Goal: Task Accomplishment & Management: Use online tool/utility

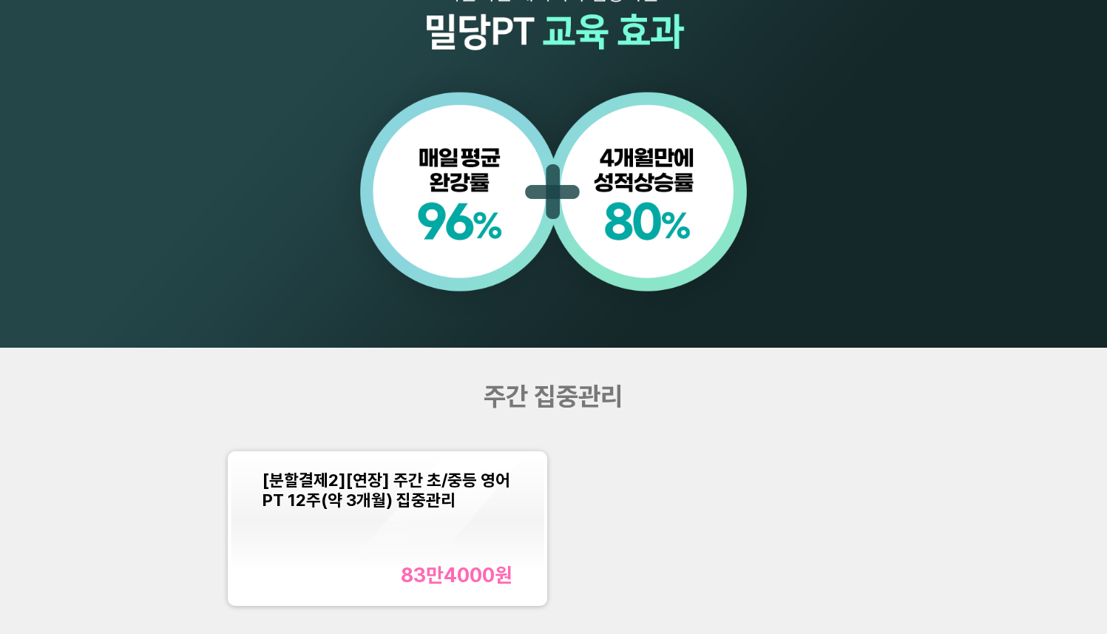
scroll to position [1234, 0]
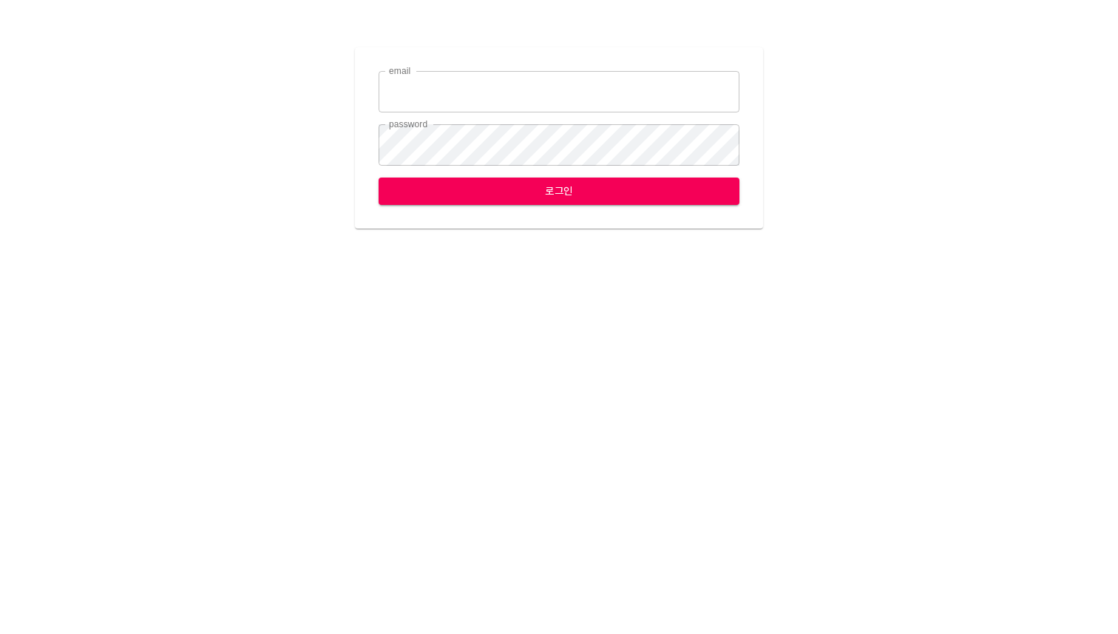
type input "[EMAIL_ADDRESS][DOMAIN_NAME]"
click at [558, 193] on span "로그인" at bounding box center [558, 191] width 337 height 18
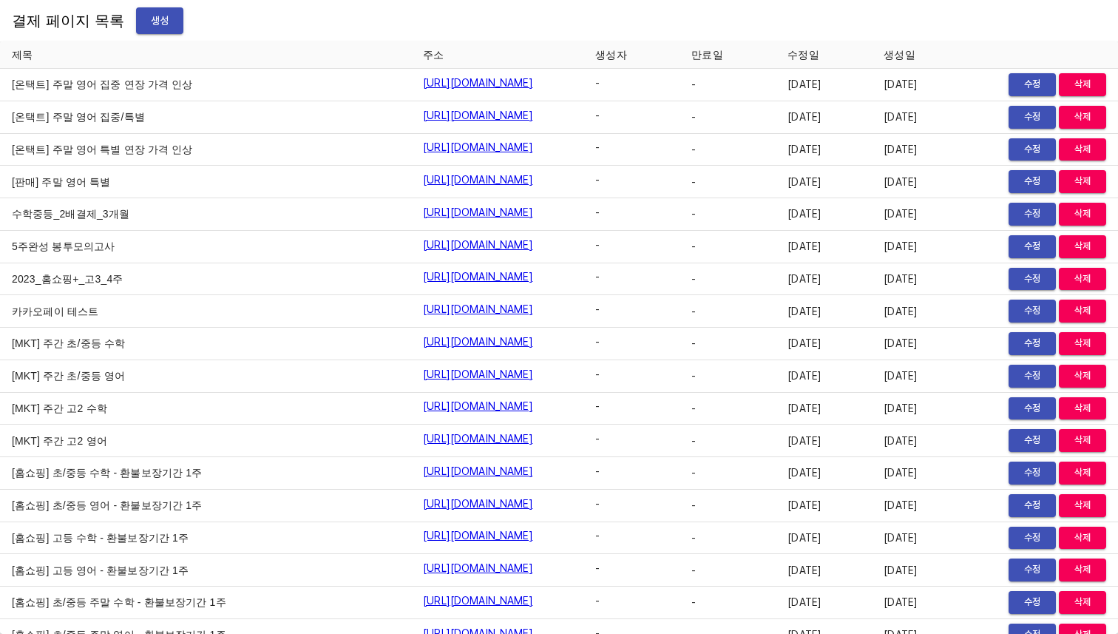
click at [152, 23] on span "생성" at bounding box center [160, 21] width 24 height 18
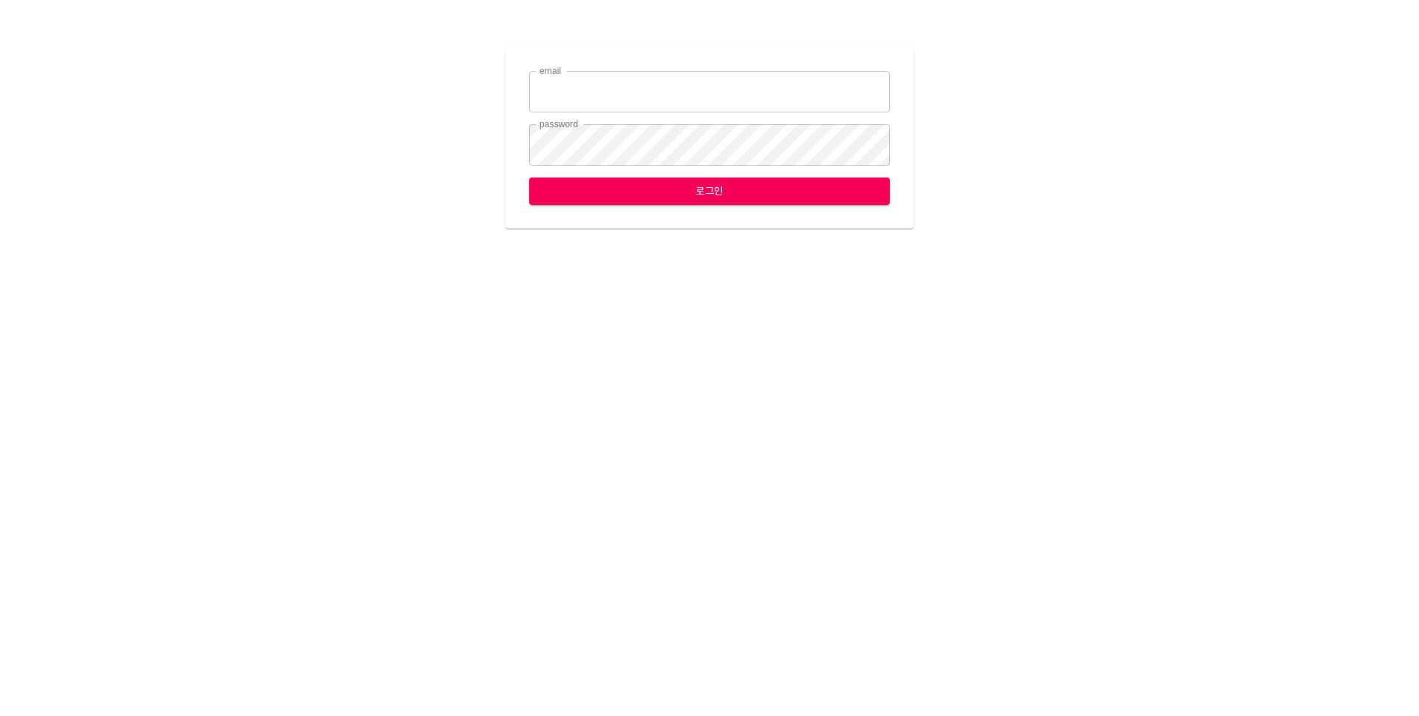
type input "leese2@ihateflyingbugs.com"
click at [676, 190] on span "로그인" at bounding box center [709, 191] width 337 height 18
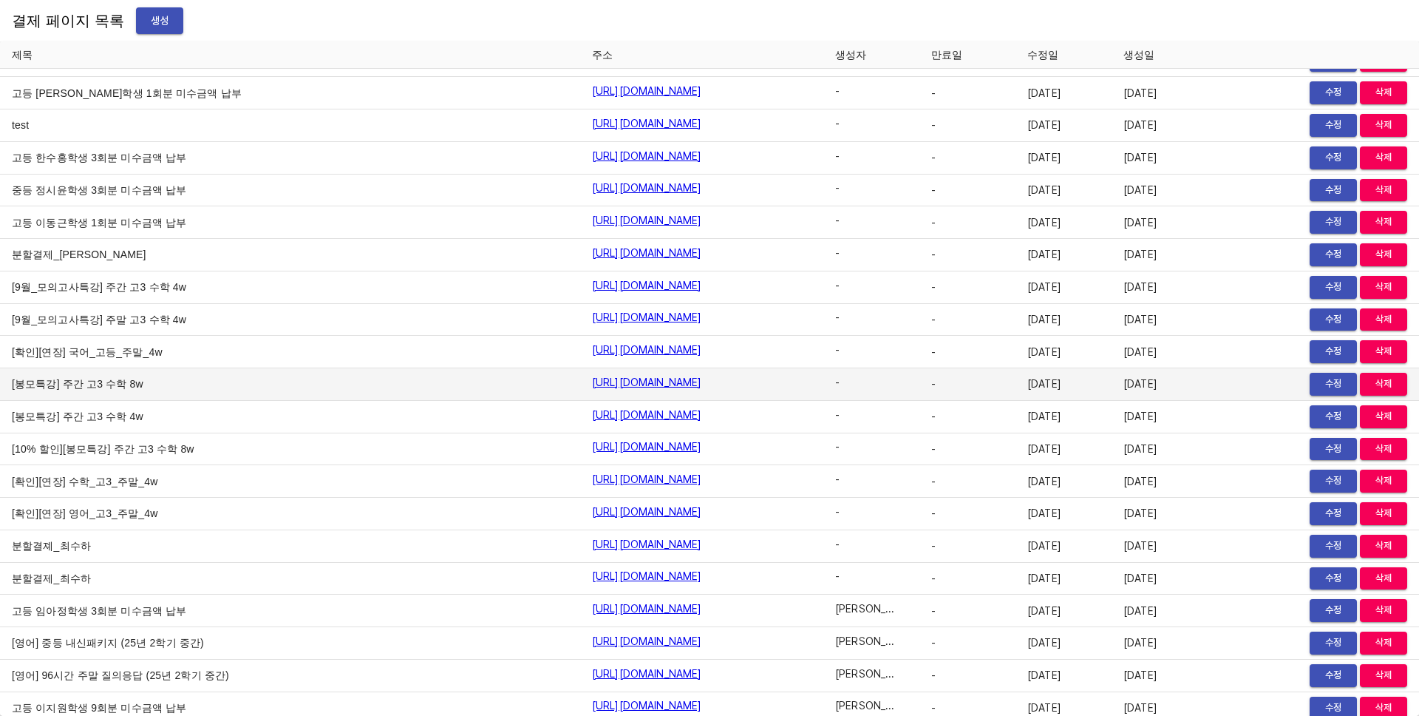
scroll to position [16384, 0]
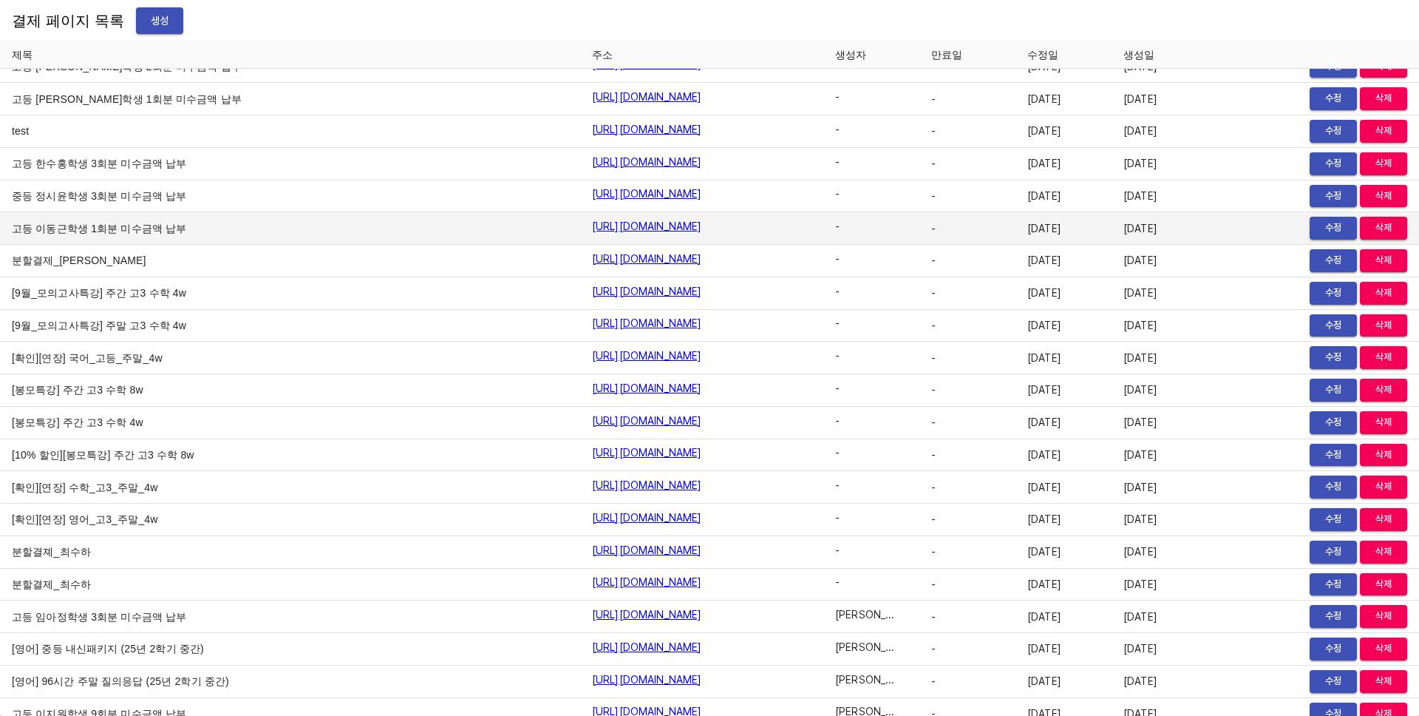
click at [1325, 225] on span "수정" at bounding box center [1333, 228] width 33 height 17
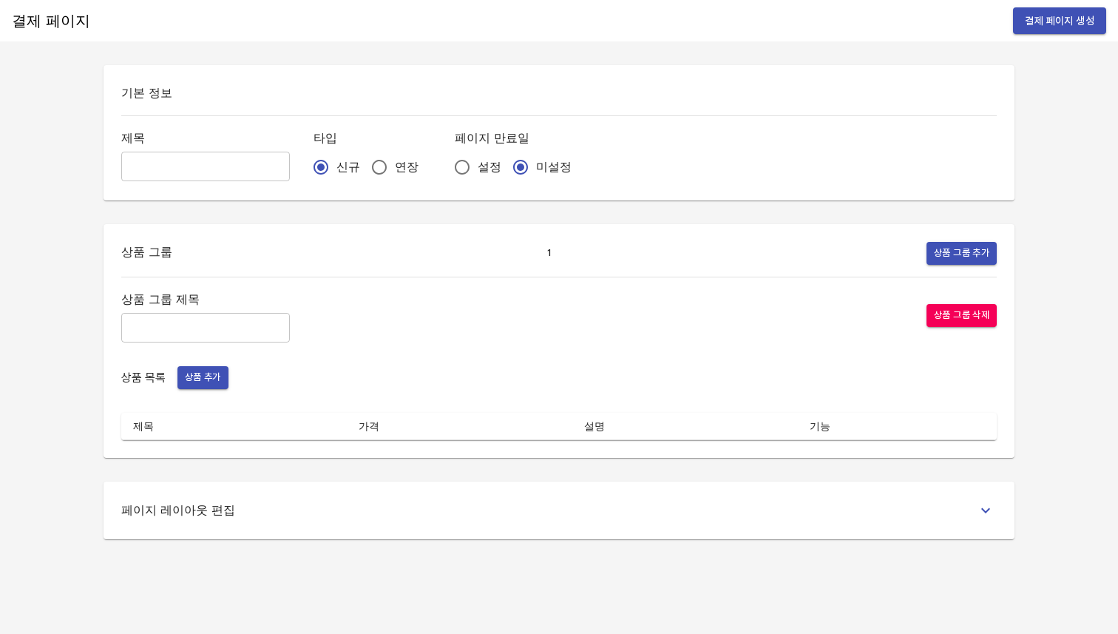
click at [217, 169] on input "text" at bounding box center [205, 167] width 169 height 30
paste input "고등 이동근학생 1회분 미수금액 납부"
click at [145, 166] on input "고등 이동근학생 1회분 미수금액 납부" at bounding box center [205, 167] width 169 height 30
type input "중등 전민구학생 10회분 미수금액 납부"
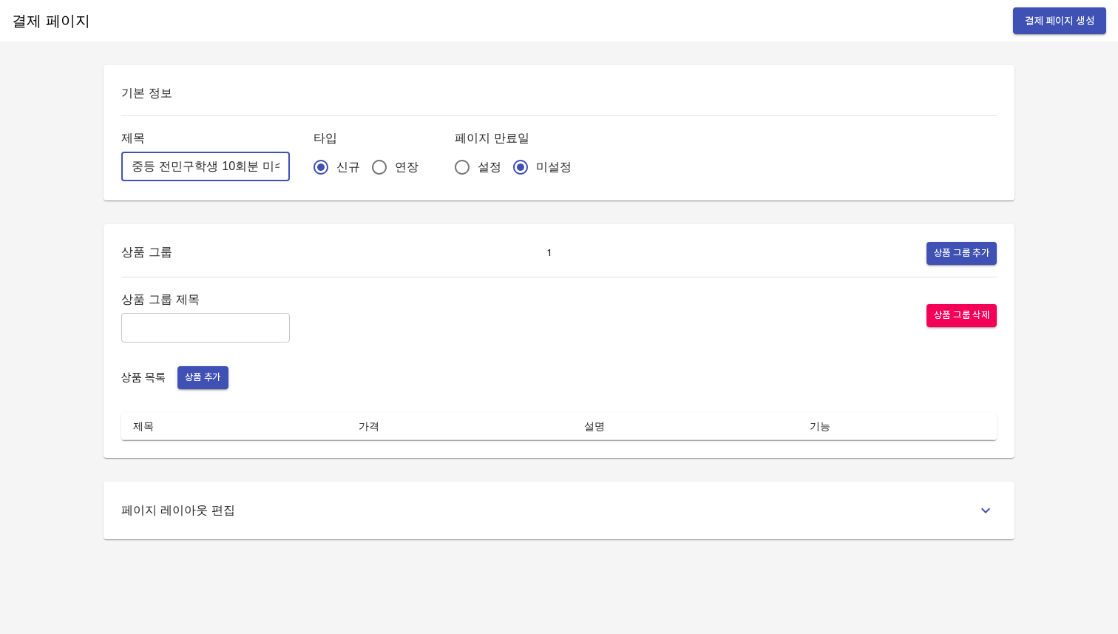
click at [301, 200] on div "기본 정보 제목 중등 전민구학생 10회분 미수금액 납부 ​ 타입 신규 연장 페이지 만료일 설정 미설정 상품 그룹 1 상품 그룹 추가 상품 그룹…" at bounding box center [559, 302] width 946 height 474
click at [174, 328] on input "text" at bounding box center [205, 328] width 169 height 30
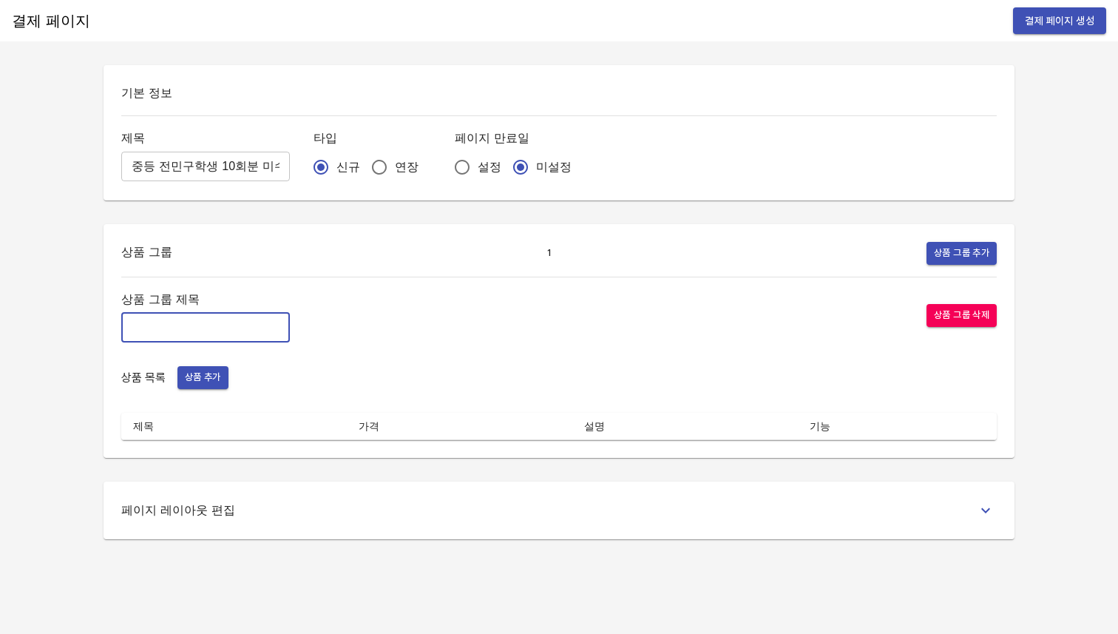
click at [174, 328] on input "text" at bounding box center [205, 328] width 169 height 30
paste input "영어과목 미수금액 결제"
type input "영어과목 미수금액 결제"
click at [203, 372] on span "상품 추가" at bounding box center [203, 377] width 36 height 17
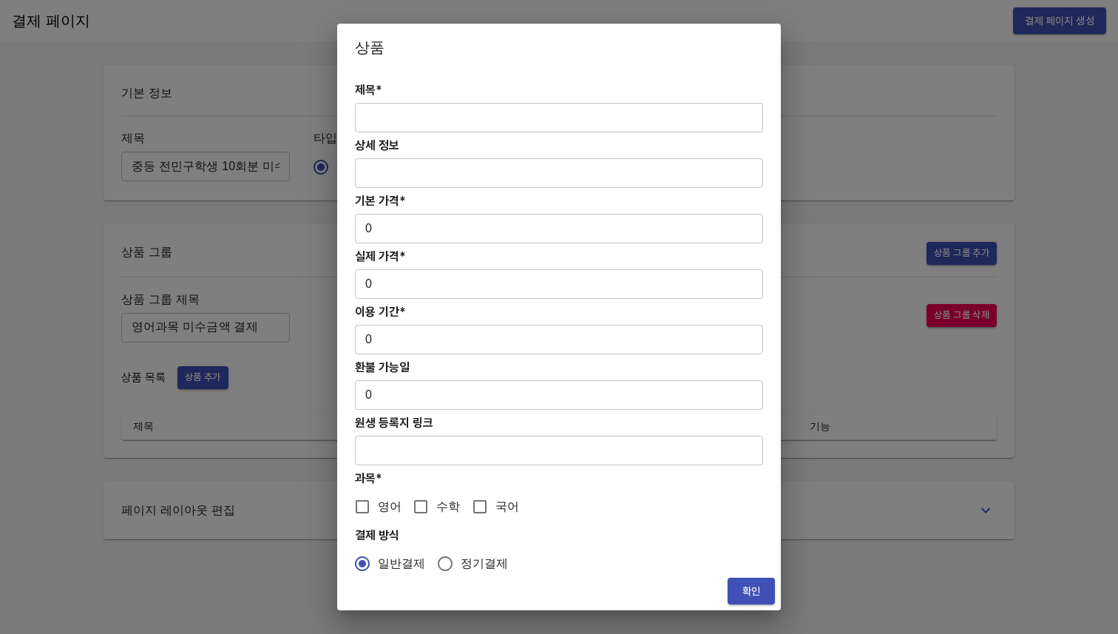
click at [532, 111] on input "text" at bounding box center [559, 118] width 408 height 30
paste input "고등 이동근학생 1회분 미수금액 납부"
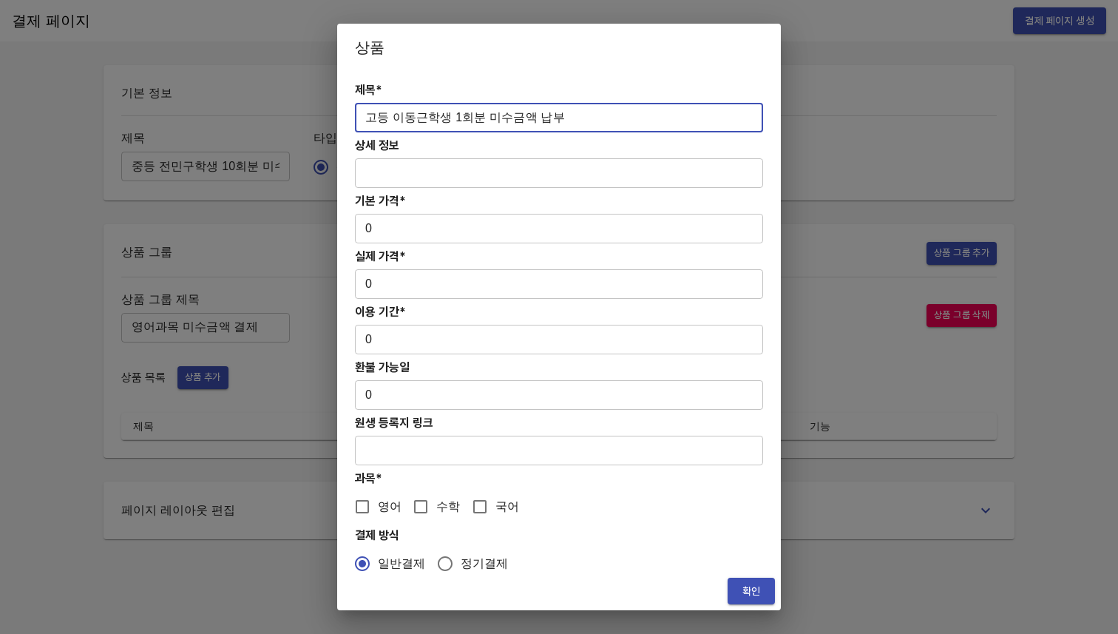
click at [373, 114] on input "고등 이동근학생 1회분 미수금액 납부" at bounding box center [559, 118] width 408 height 30
type input "중등 전민구학생 10회분 미수금액 납부"
click at [478, 231] on input "0" at bounding box center [559, 229] width 408 height 30
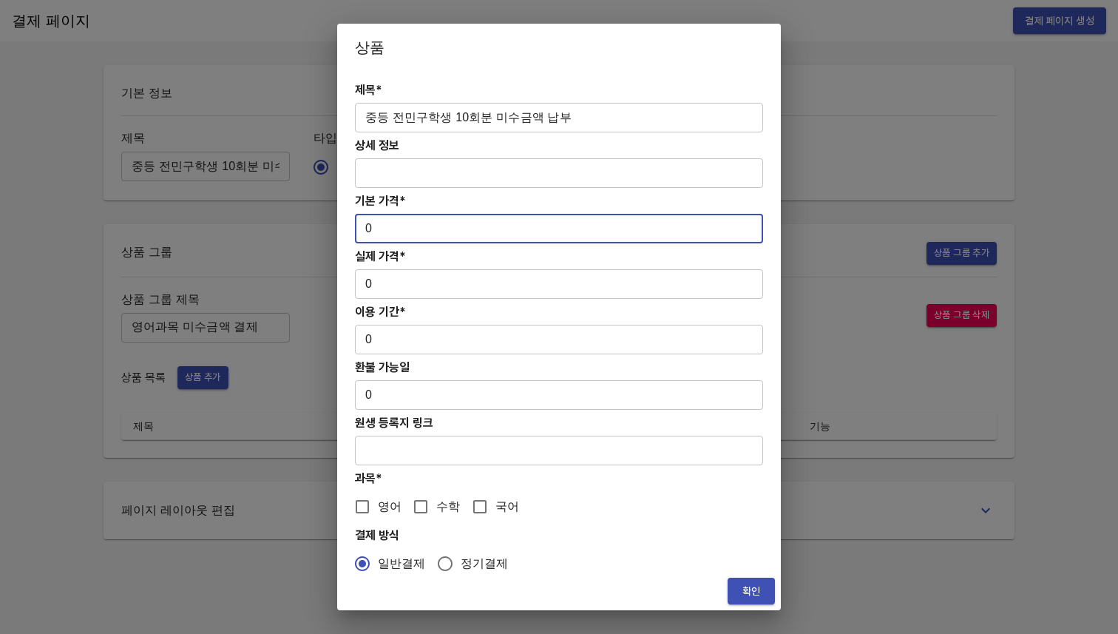
click at [365, 228] on input "0" at bounding box center [559, 229] width 408 height 30
paste input "17375"
type input "173750"
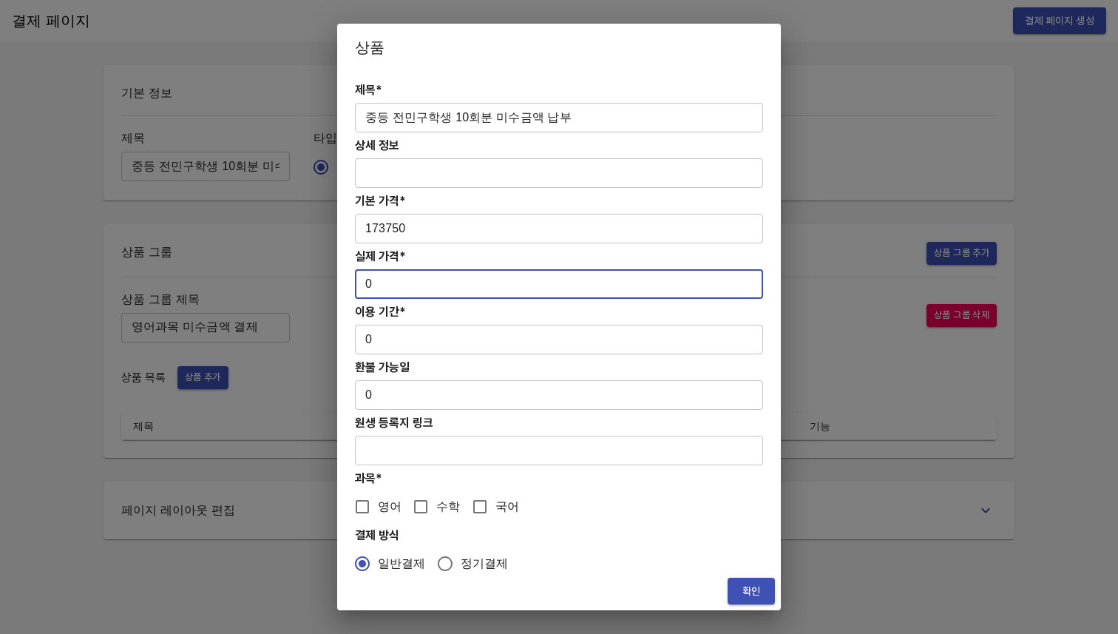
click at [366, 288] on input "0" at bounding box center [559, 284] width 408 height 30
paste input "17375"
type input "173750"
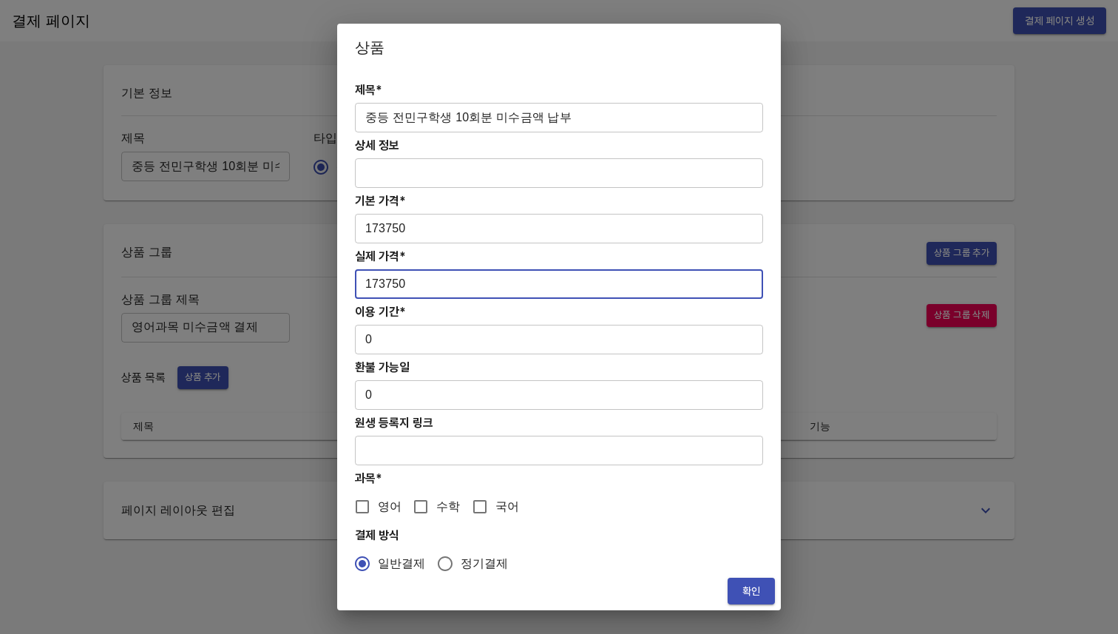
click at [376, 346] on input "0" at bounding box center [559, 340] width 408 height 30
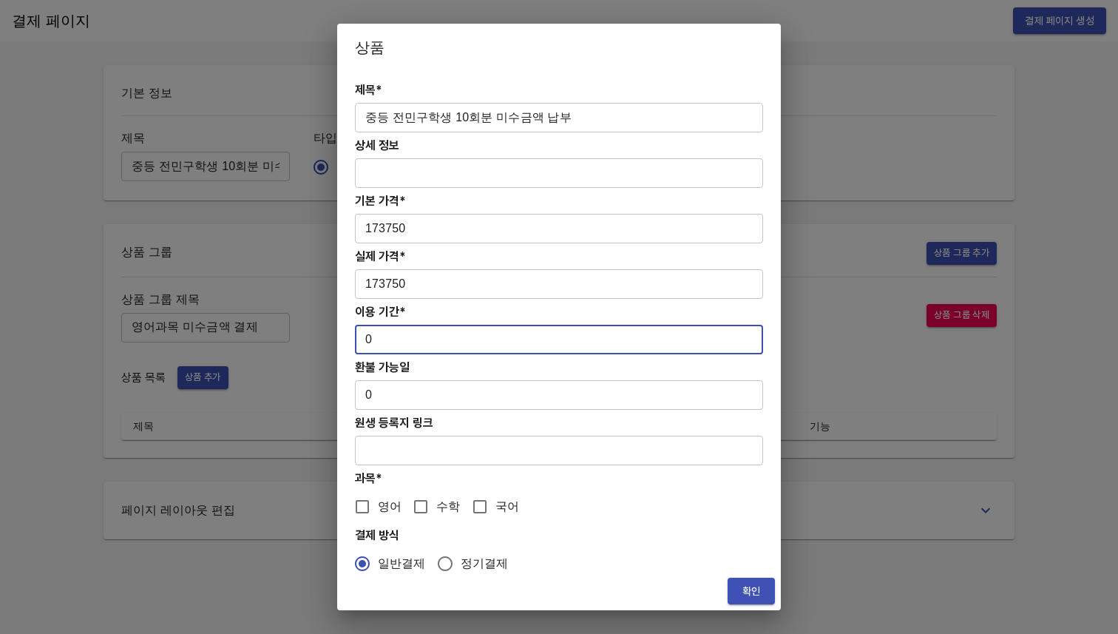
click at [364, 347] on input "0" at bounding box center [559, 340] width 408 height 30
type input "10"
click at [422, 319] on div "제목* 중등 전민구학생 10회분 미수금액 납부 ​ 상세 정보 ​ 기본 가격* 173750 ​ 실제 가격* 173750 ​ 이용 기간* 10 ​…" at bounding box center [559, 321] width 444 height 501
click at [390, 509] on span "영어" at bounding box center [390, 507] width 24 height 18
click at [378, 509] on input "영어" at bounding box center [362, 506] width 31 height 31
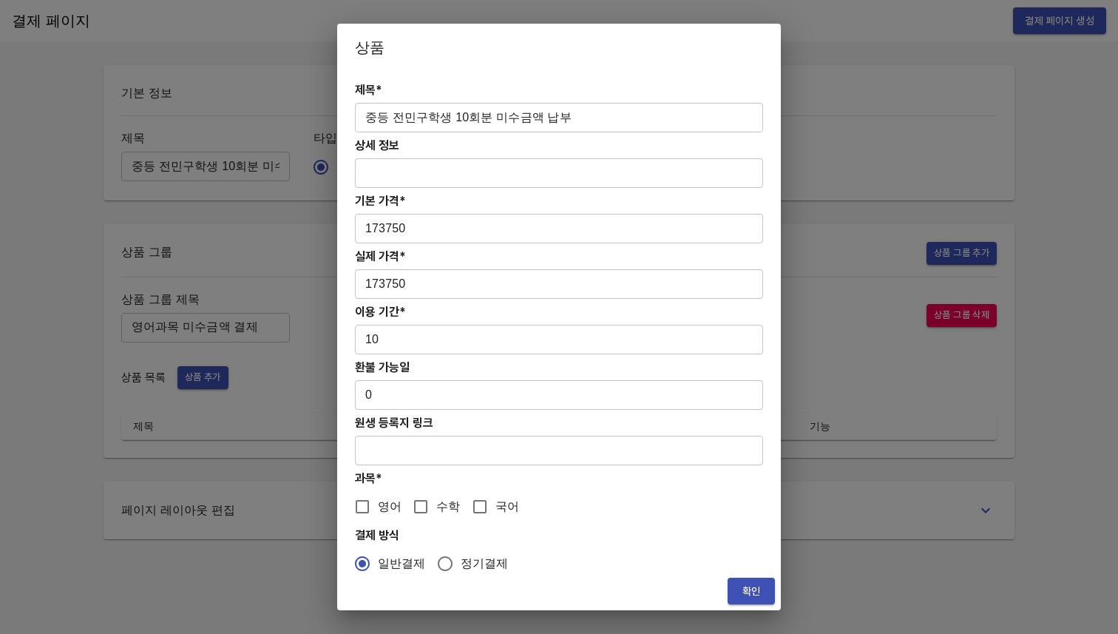
checkbox input "true"
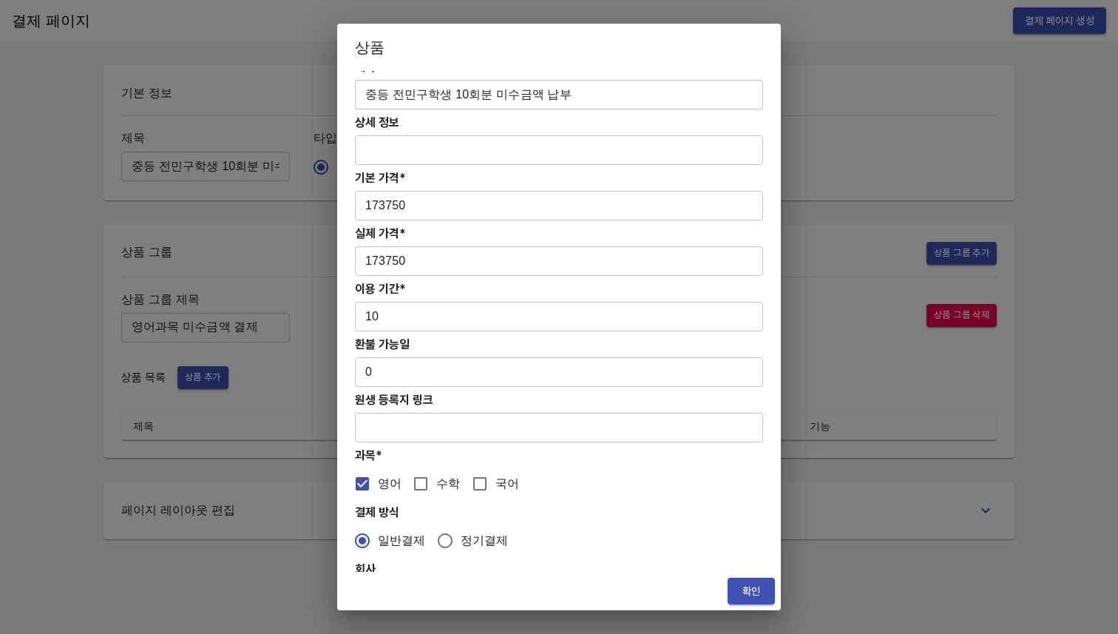
scroll to position [70, 0]
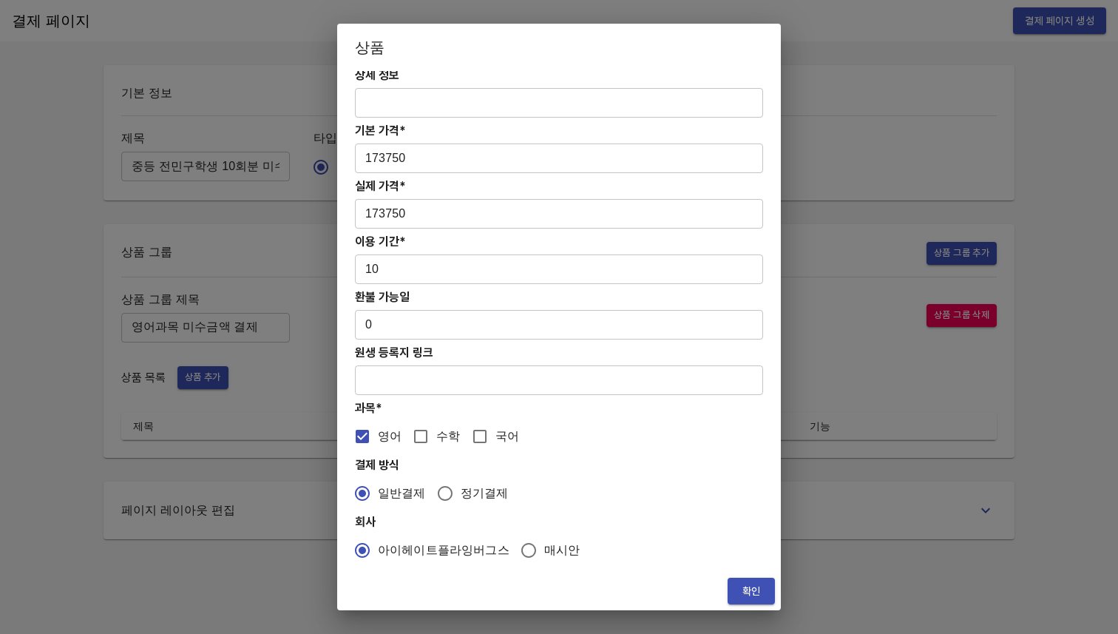
click at [756, 588] on span "확인" at bounding box center [751, 591] width 24 height 18
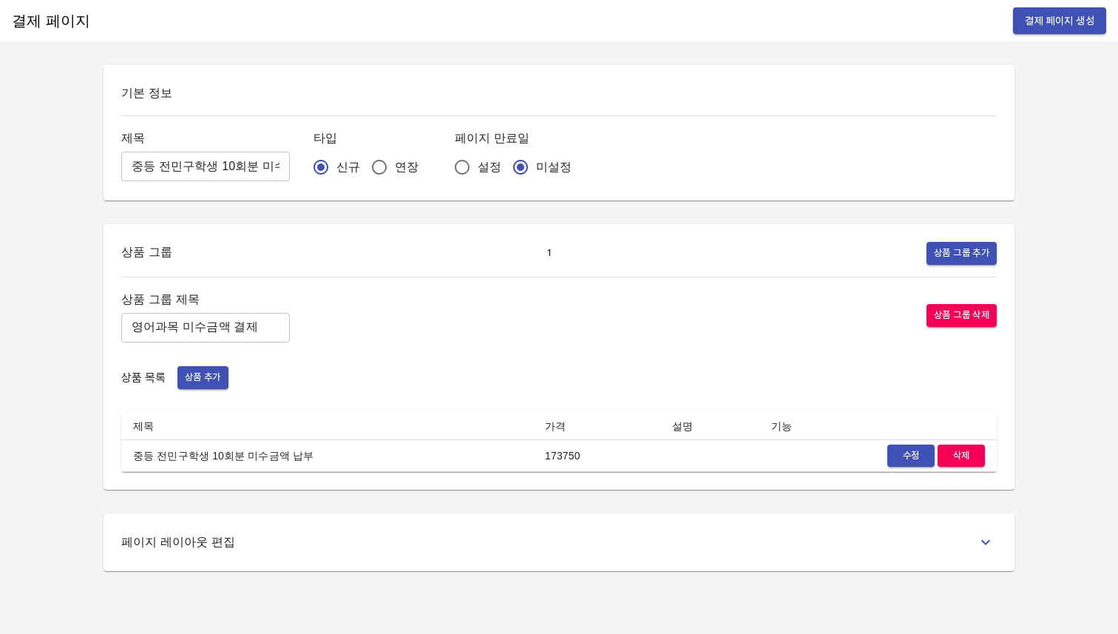
click at [1035, 29] on span "결제 페이지 생성" at bounding box center [1059, 21] width 69 height 18
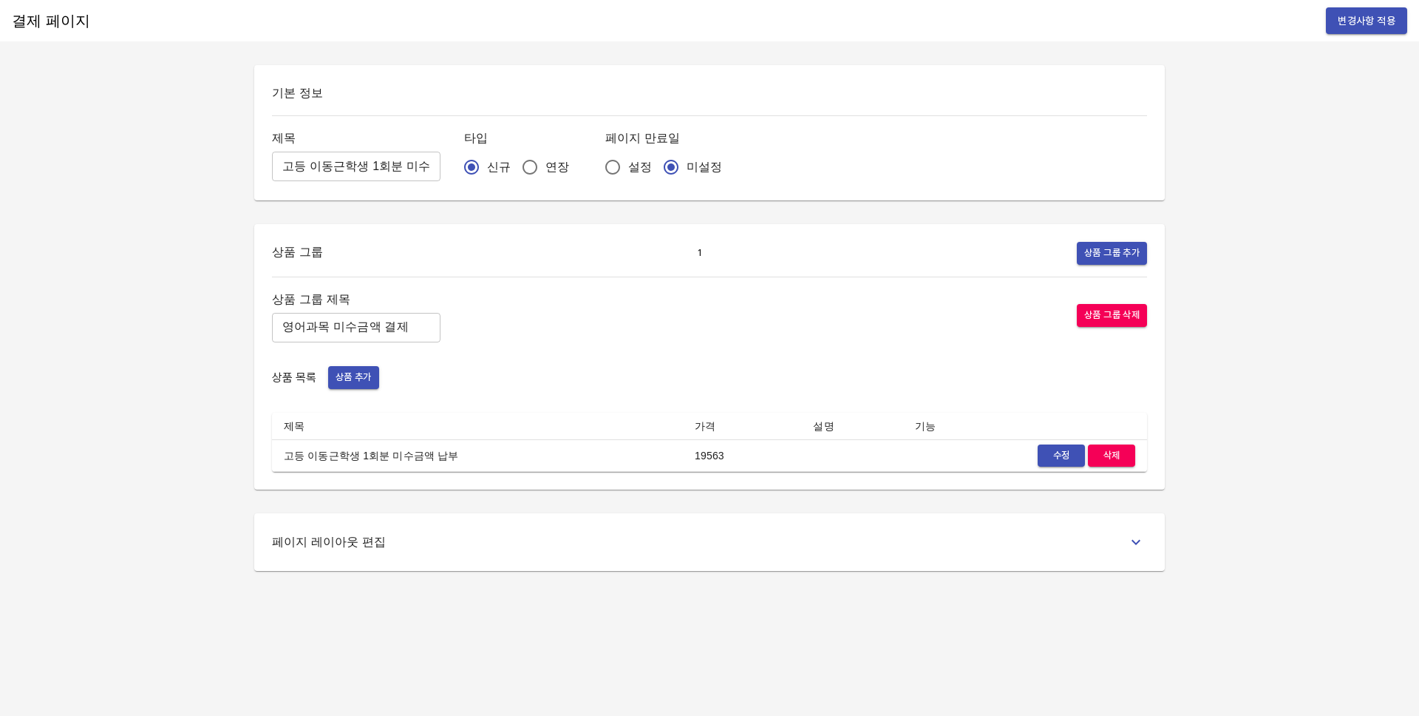
click at [379, 168] on input "고등 이동근학생 1회분 미수금액 납부" at bounding box center [356, 167] width 169 height 30
click at [314, 333] on input "영어과목 미수금액 결제" at bounding box center [356, 328] width 169 height 30
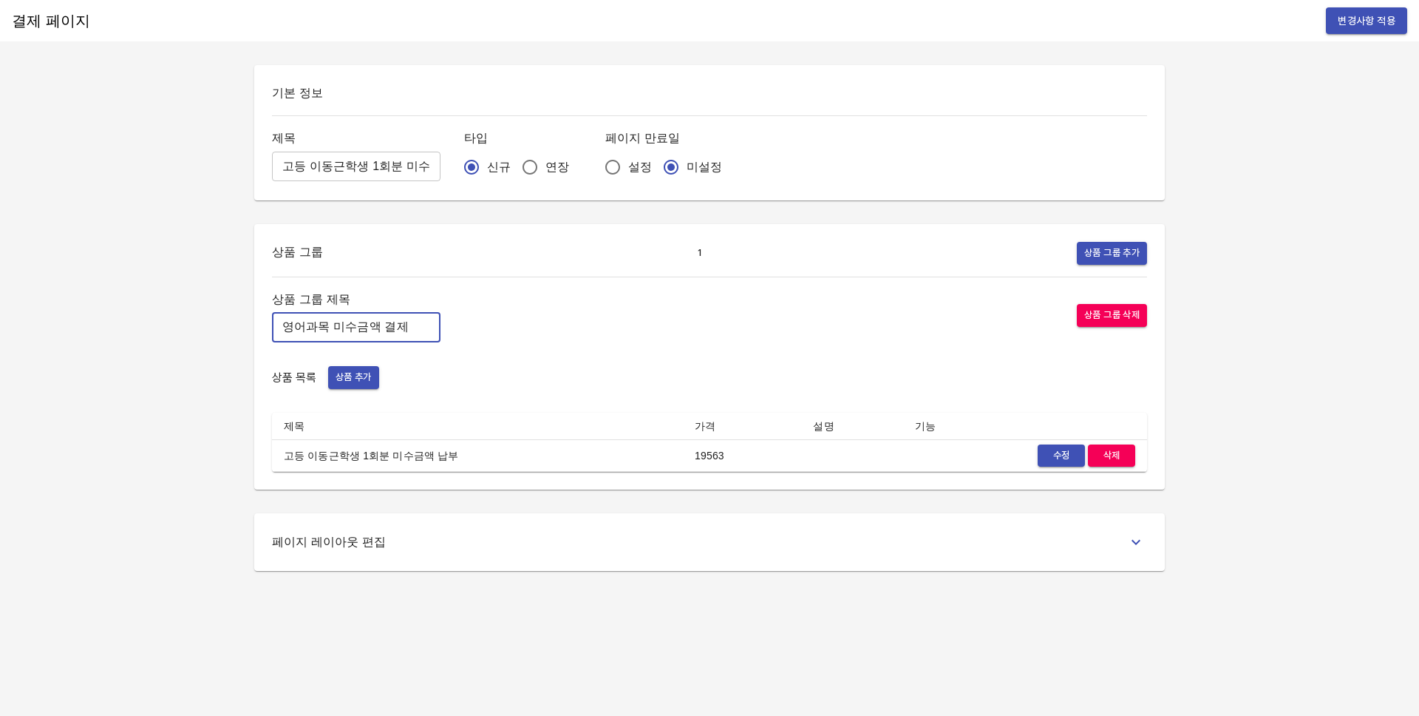
click at [314, 333] on input "영어과목 미수금액 결제" at bounding box center [356, 328] width 169 height 30
click at [1051, 461] on span "수정" at bounding box center [1061, 455] width 33 height 17
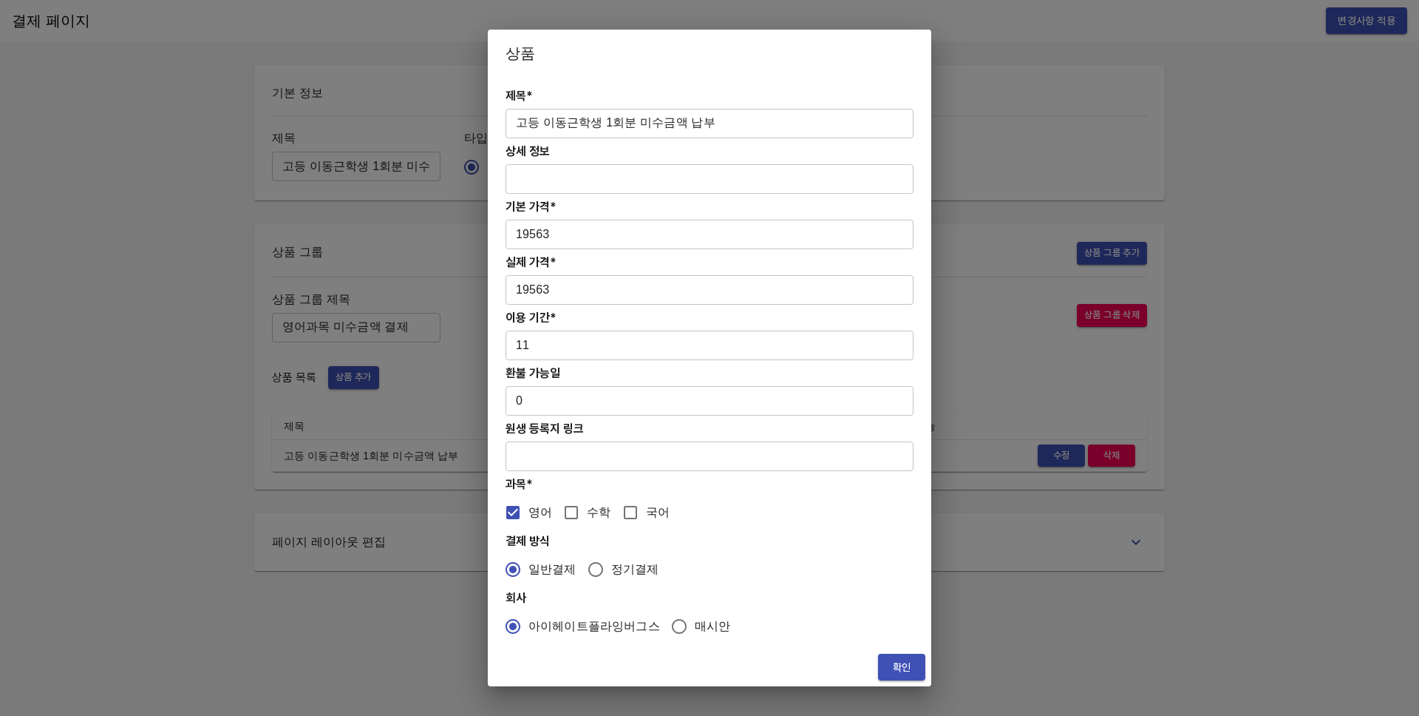
click at [712, 135] on input "고등 이동근학생 1회분 미수금액 납부" at bounding box center [710, 124] width 408 height 30
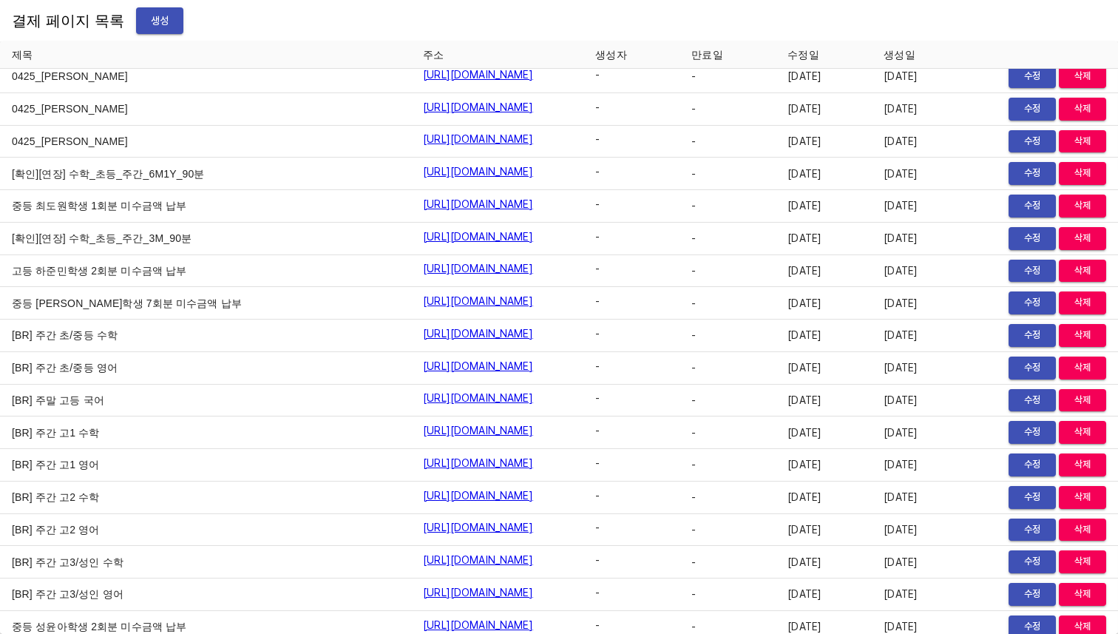
scroll to position [17192, 0]
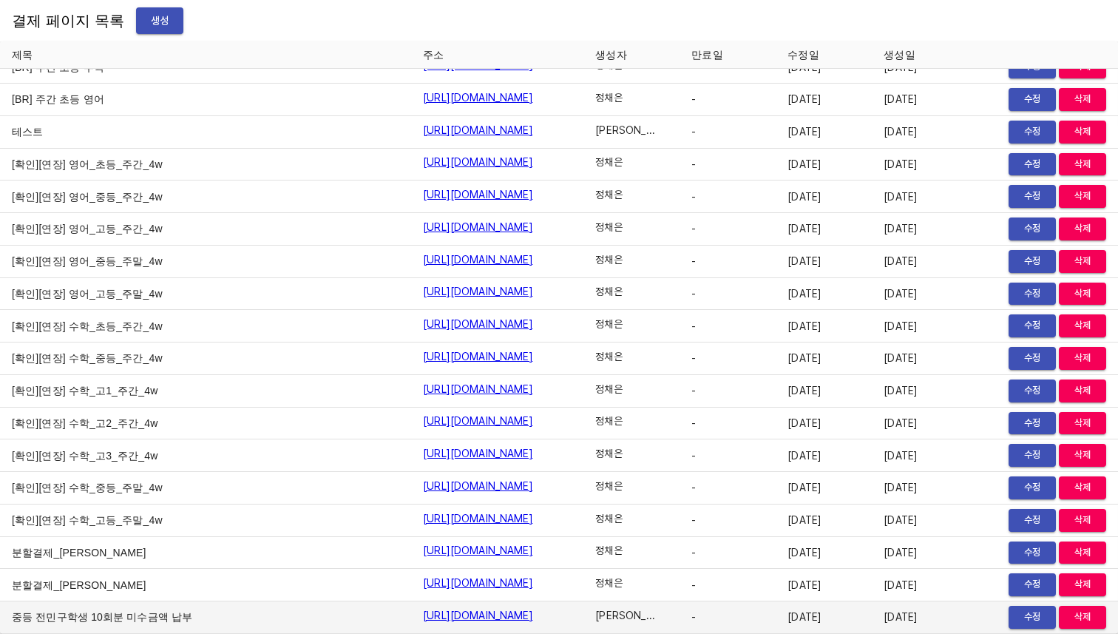
click at [498, 621] on link "[URL][DOMAIN_NAME]" at bounding box center [478, 615] width 110 height 15
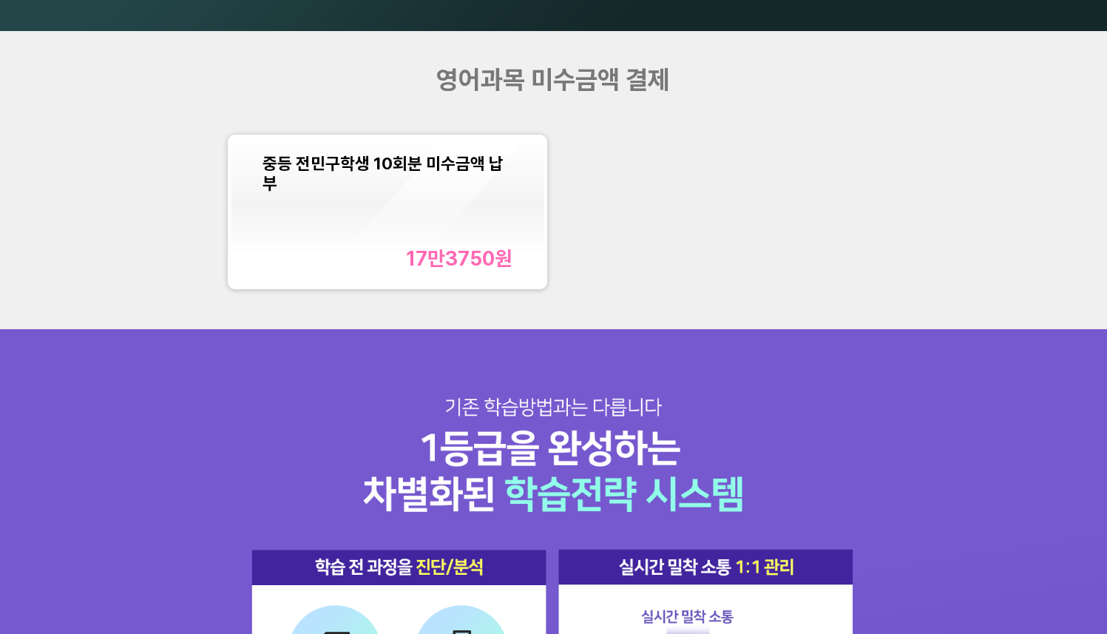
scroll to position [1442, 0]
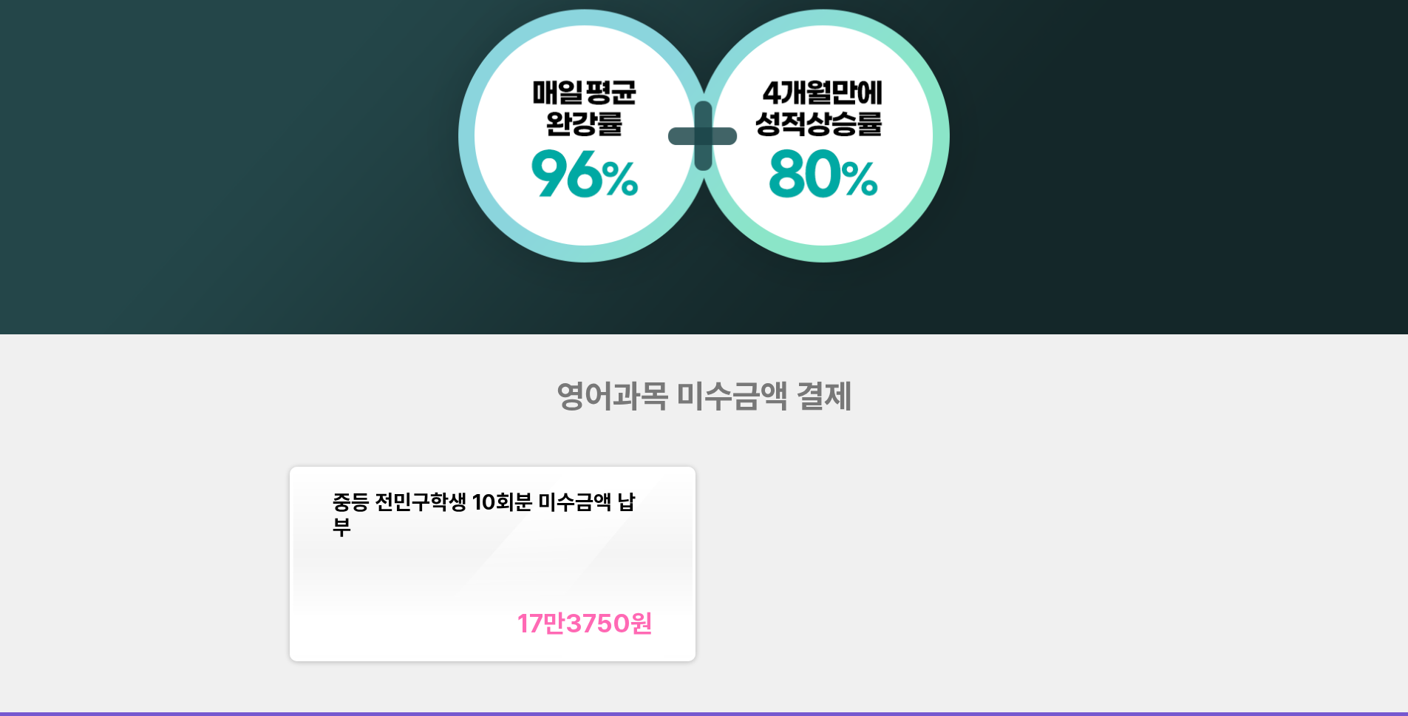
scroll to position [1567, 0]
